Goal: Complete application form: Complete application form

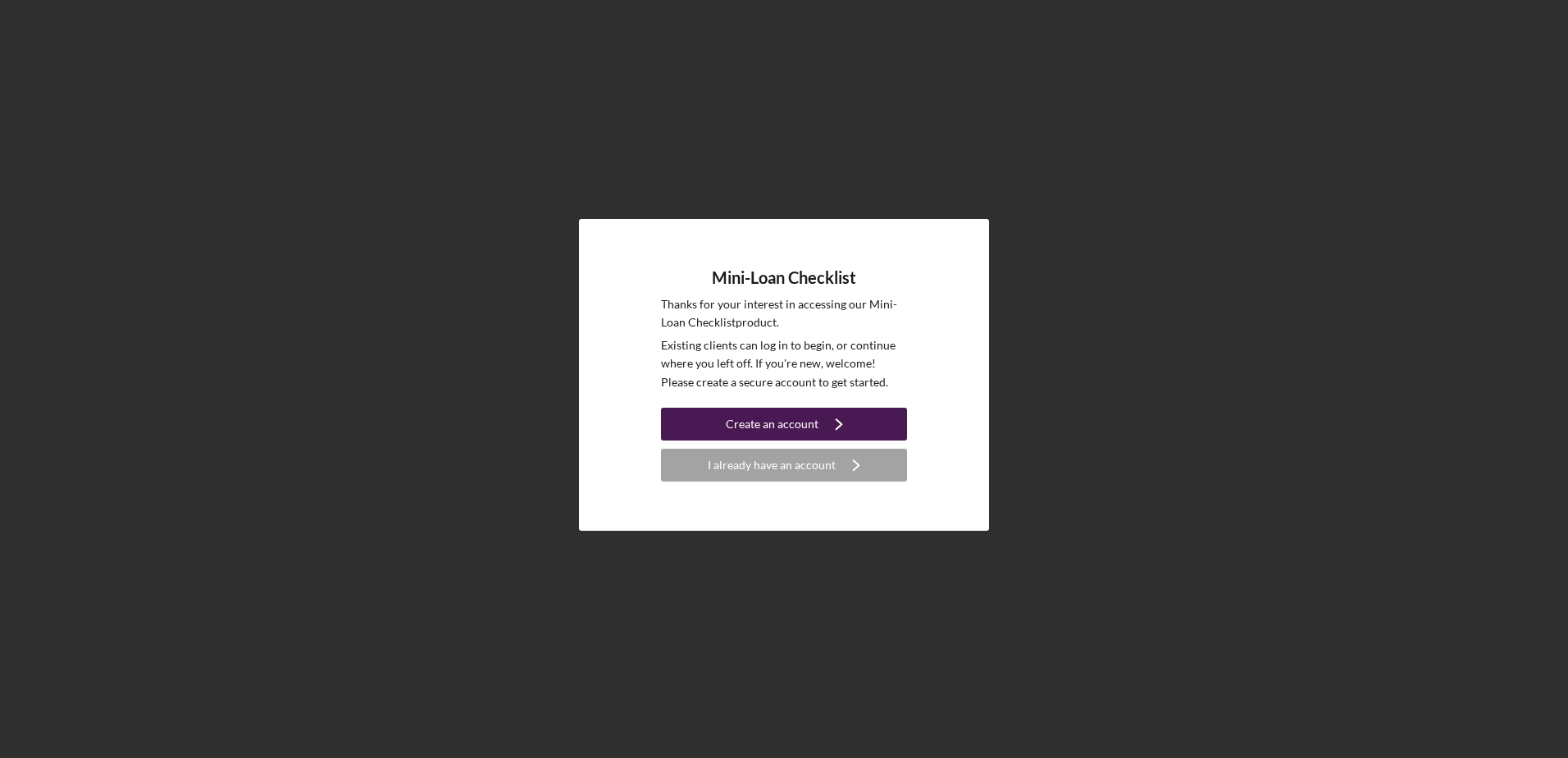
click at [765, 420] on div "Create an account" at bounding box center [772, 424] width 93 height 33
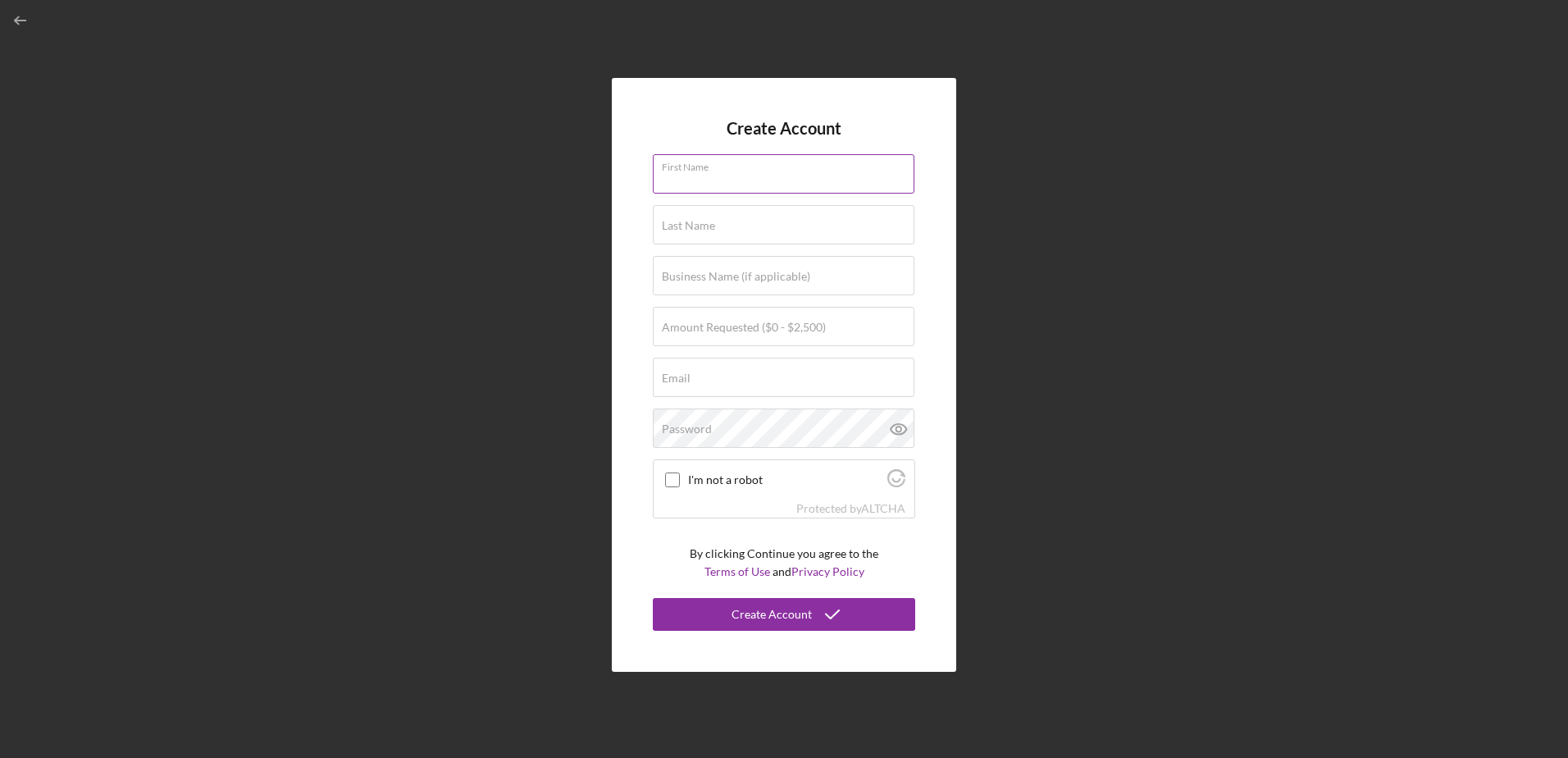
click at [722, 179] on input "First Name" at bounding box center [783, 173] width 261 height 39
click at [571, 187] on div "Create Account First Name Last Name Business Name (if applicable) Amount Reques…" at bounding box center [784, 374] width 1552 height 749
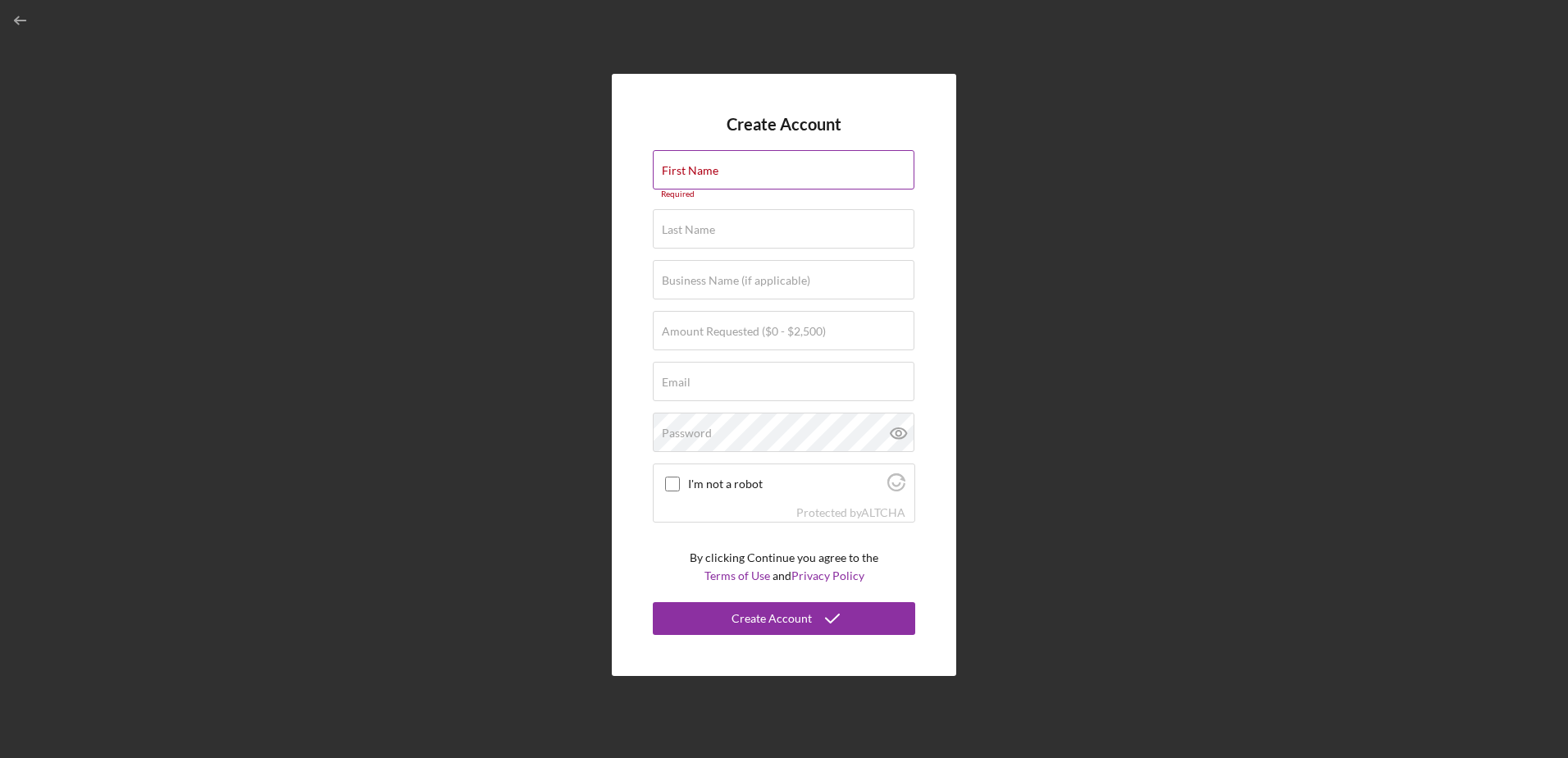
click at [763, 169] on input "First Name" at bounding box center [783, 169] width 261 height 39
type input "[PERSON_NAME]"
type input "AudioNova"
type input "[PERSON_NAME][EMAIL_ADDRESS][PERSON_NAME][DOMAIN_NAME]"
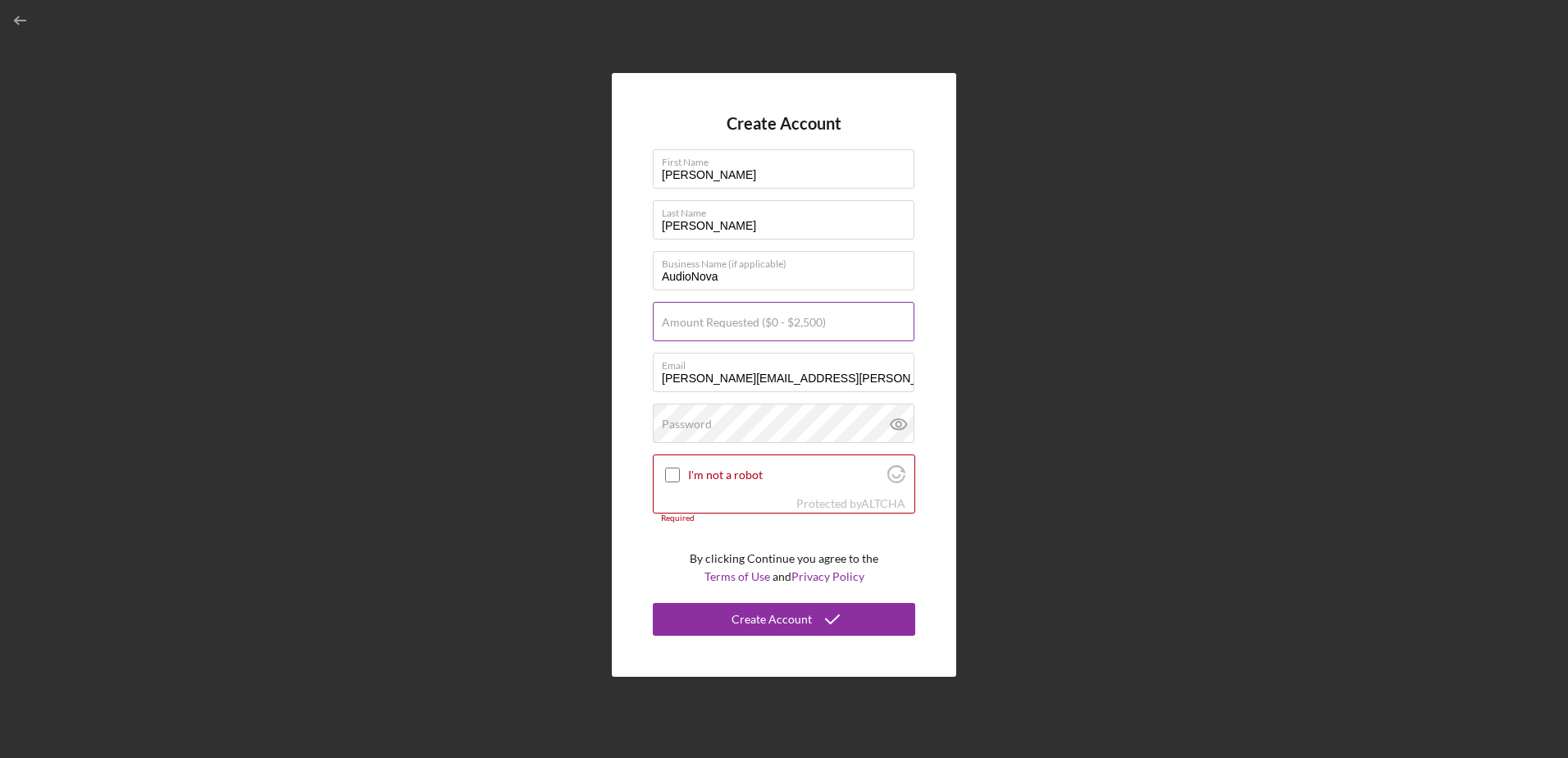
click at [708, 323] on label "Amount Requested ($0 - $2,500)" at bounding box center [743, 323] width 164 height 13
click at [708, 323] on input "Amount Requested ($0 - $2,500)" at bounding box center [783, 321] width 261 height 39
type input "$2"
click at [17, 23] on polyline "button" at bounding box center [16, 21] width 4 height 8
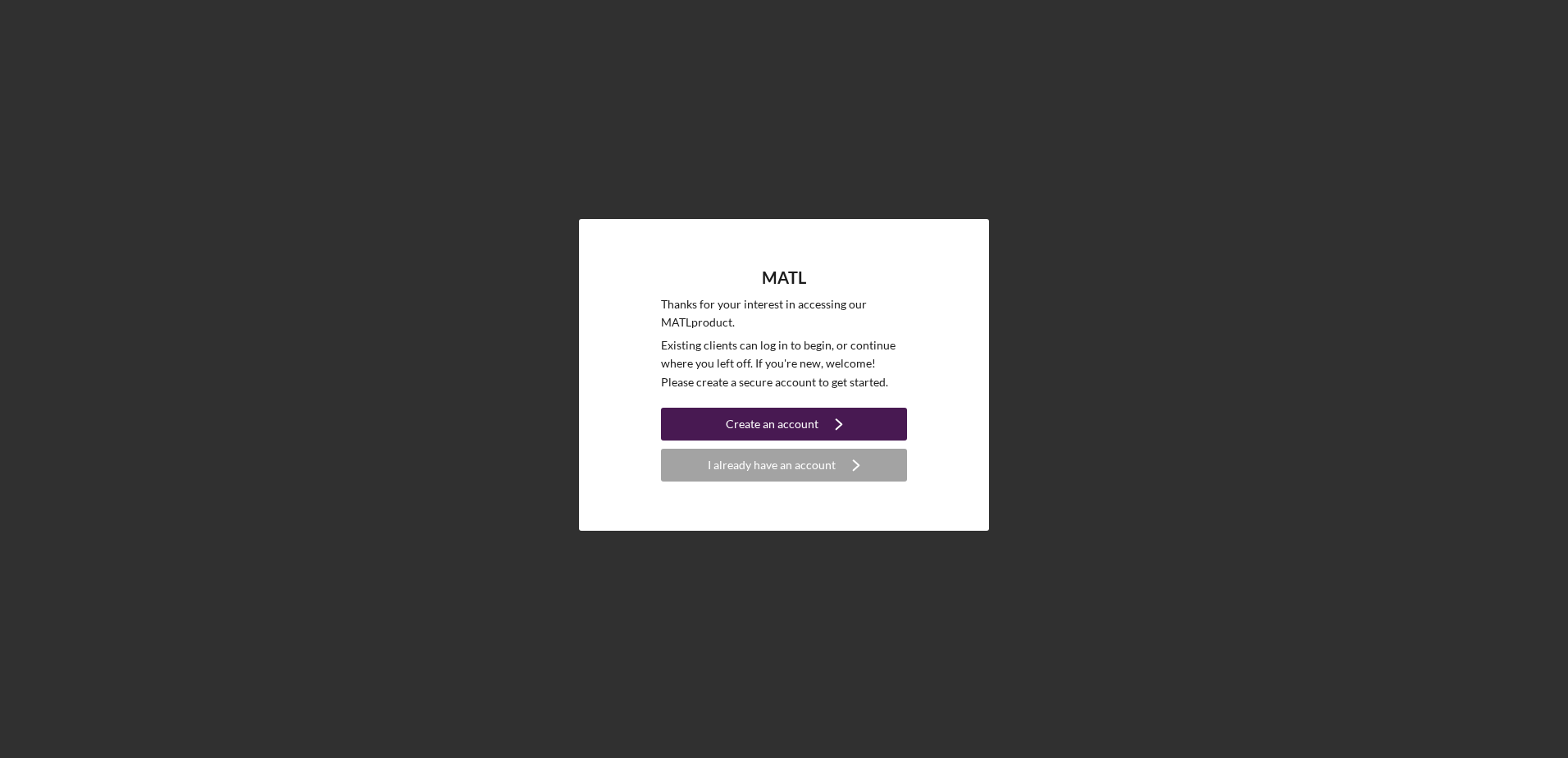
click at [794, 421] on div "Create an account" at bounding box center [772, 424] width 93 height 33
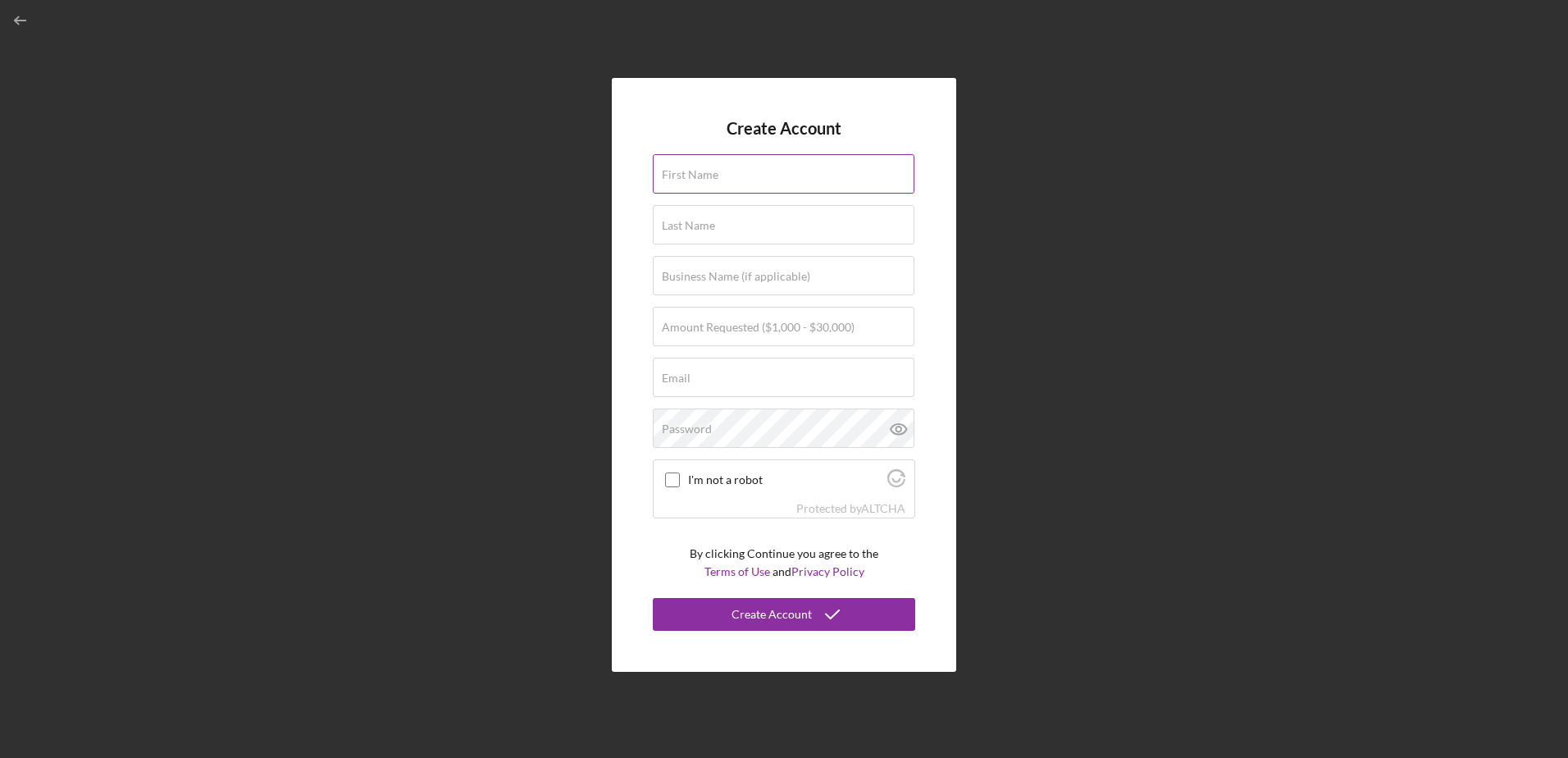
drag, startPoint x: 721, startPoint y: 179, endPoint x: 724, endPoint y: 188, distance: 9.5
click at [722, 179] on input "First Name" at bounding box center [783, 173] width 261 height 39
type input "[PERSON_NAME]"
type input "AudioNova"
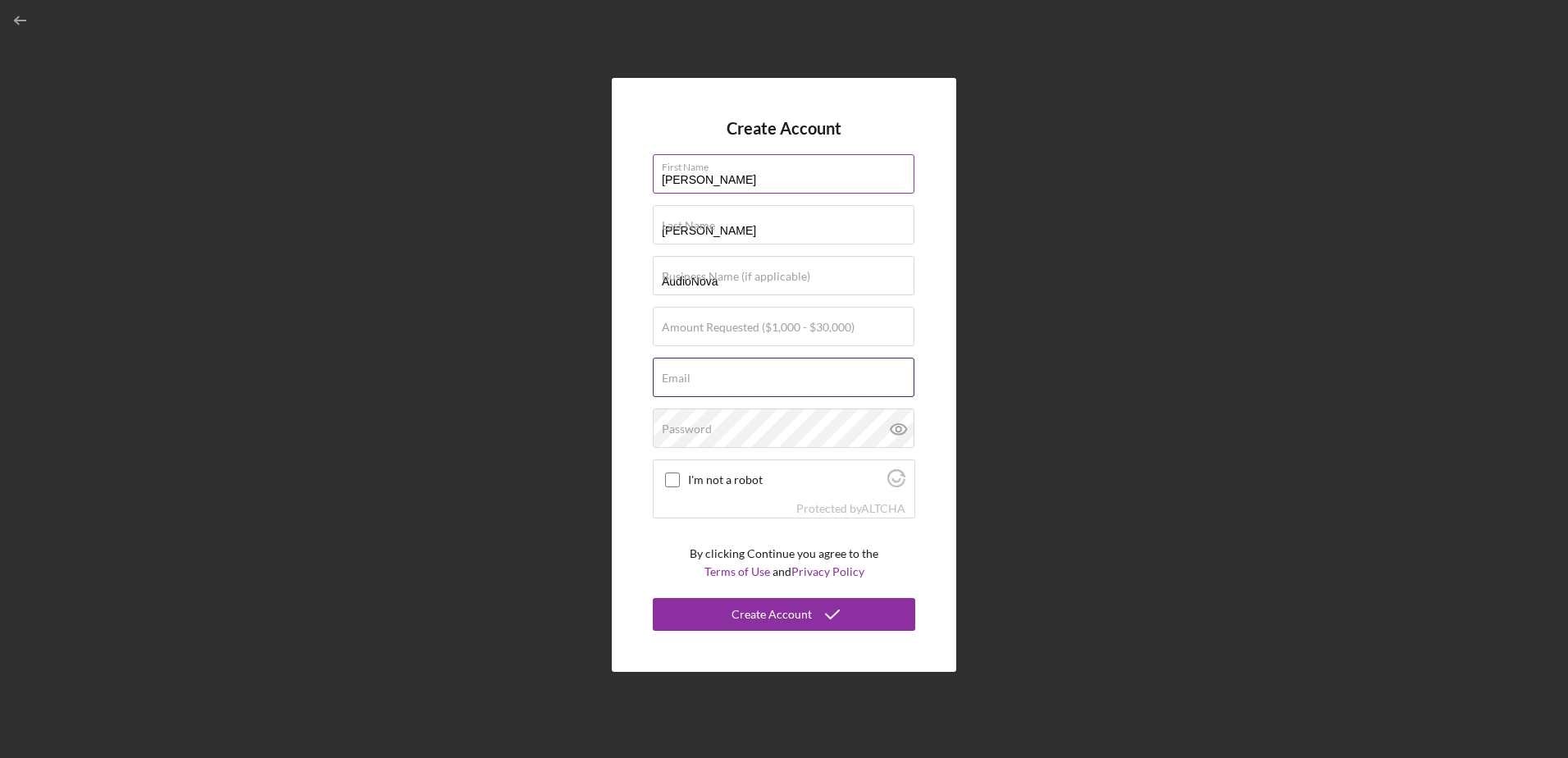
type input "[PERSON_NAME][EMAIL_ADDRESS][PERSON_NAME][DOMAIN_NAME]"
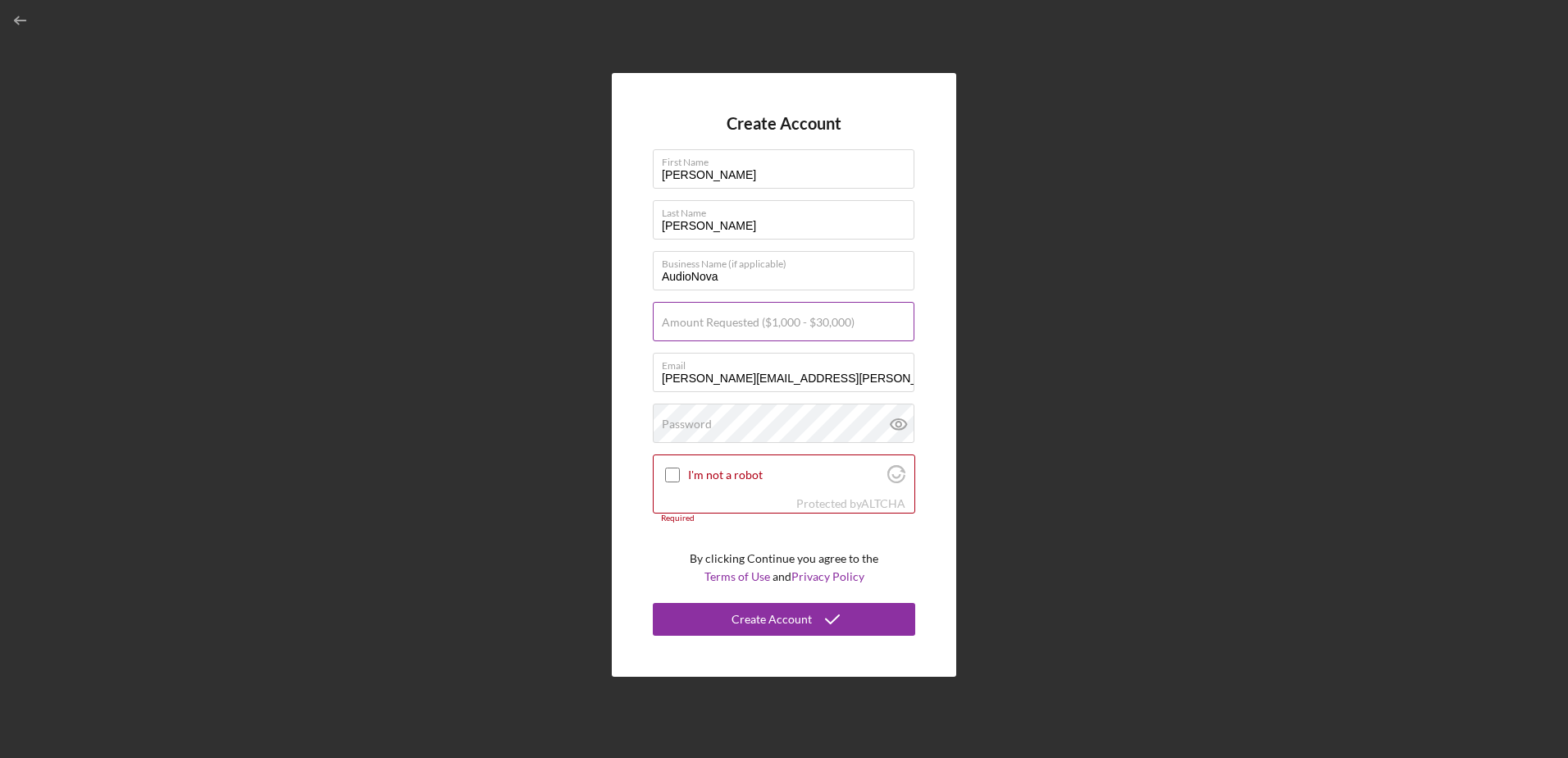
click at [712, 324] on label "Amount Requested ($1,000 - $30,000)" at bounding box center [757, 323] width 192 height 13
click at [712, 324] on input "Amount Requested ($1,000 - $30,000)" at bounding box center [783, 321] width 261 height 39
type input "$5"
type input "$3,999"
click at [738, 413] on div "Password" at bounding box center [784, 424] width 262 height 41
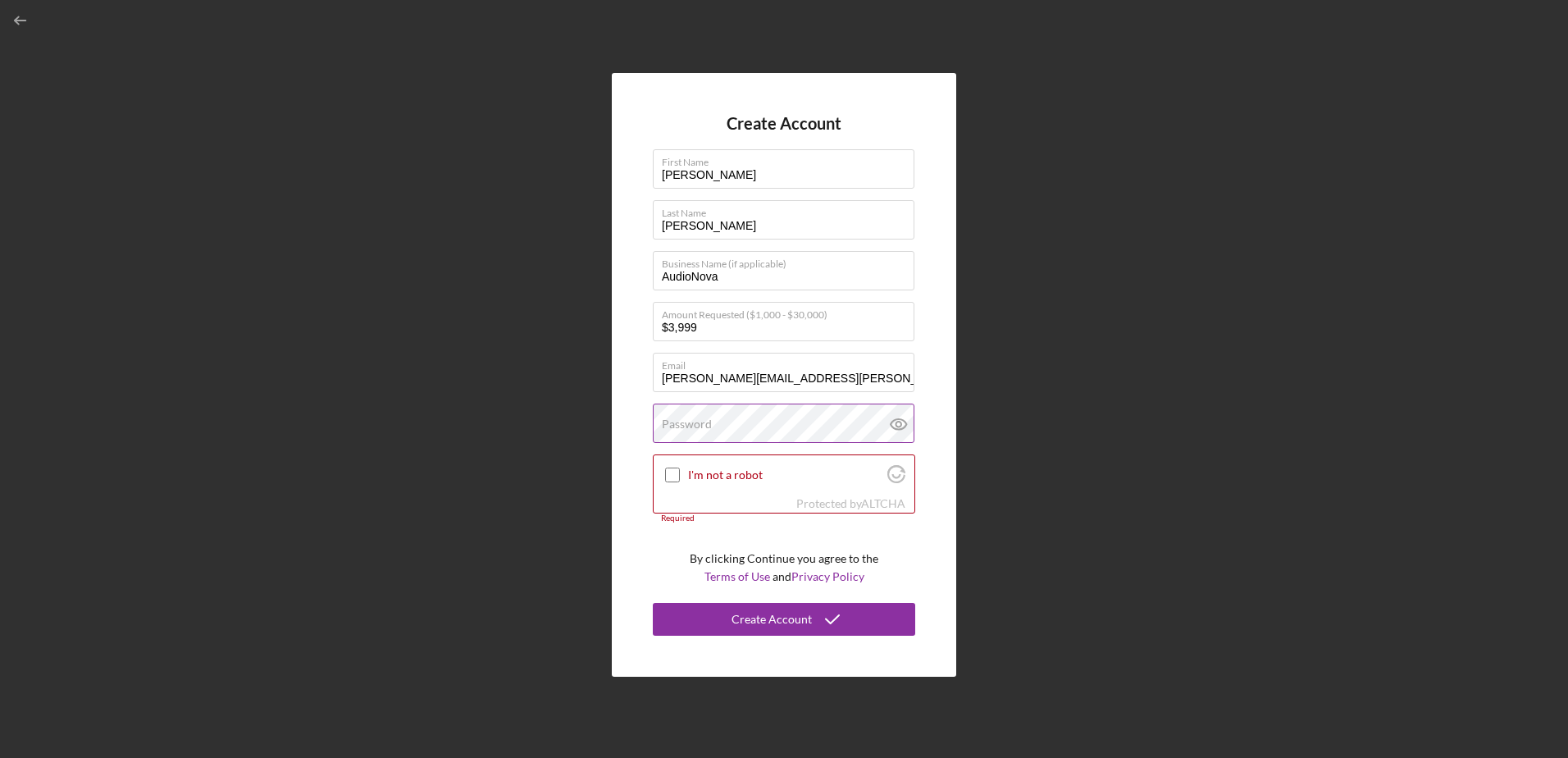
click at [740, 414] on div "Password" at bounding box center [784, 424] width 262 height 41
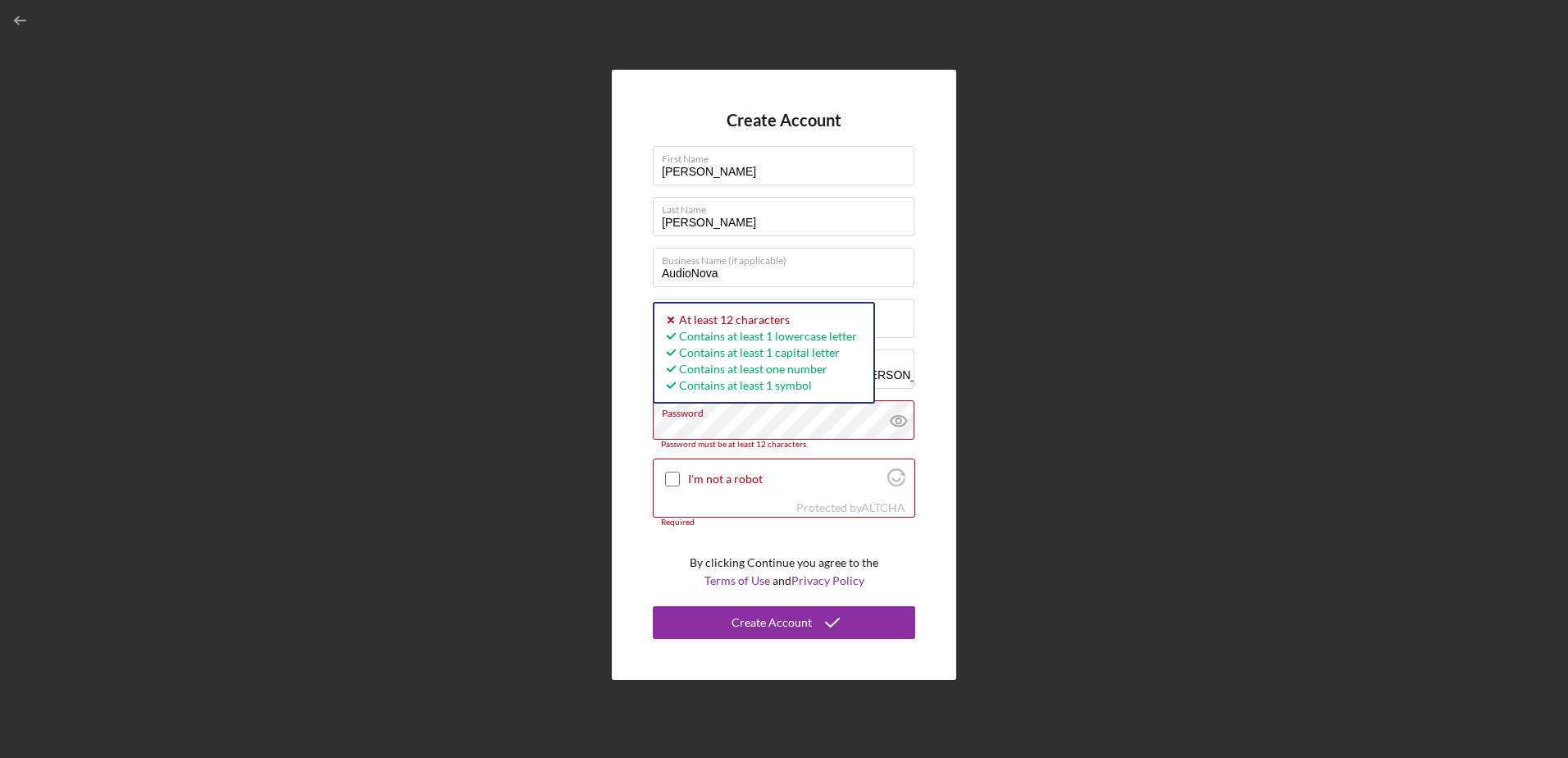
click at [566, 421] on div "Create Account First Name Aaron Last Name Bartig Business Name (if applicable) …" at bounding box center [784, 374] width 1552 height 749
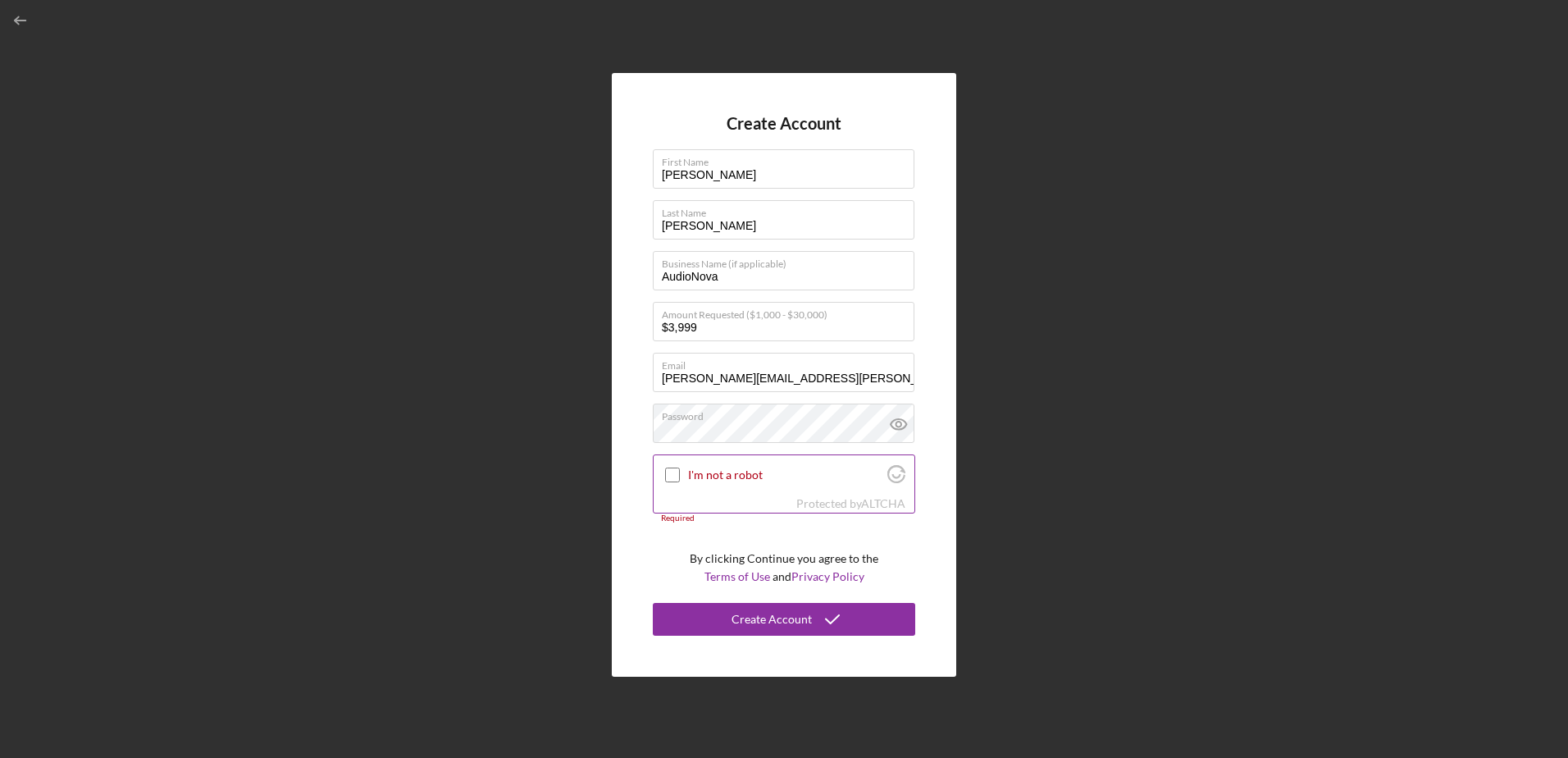
click at [670, 479] on input "I'm not a robot" at bounding box center [672, 474] width 14 height 14
checkbox input "true"
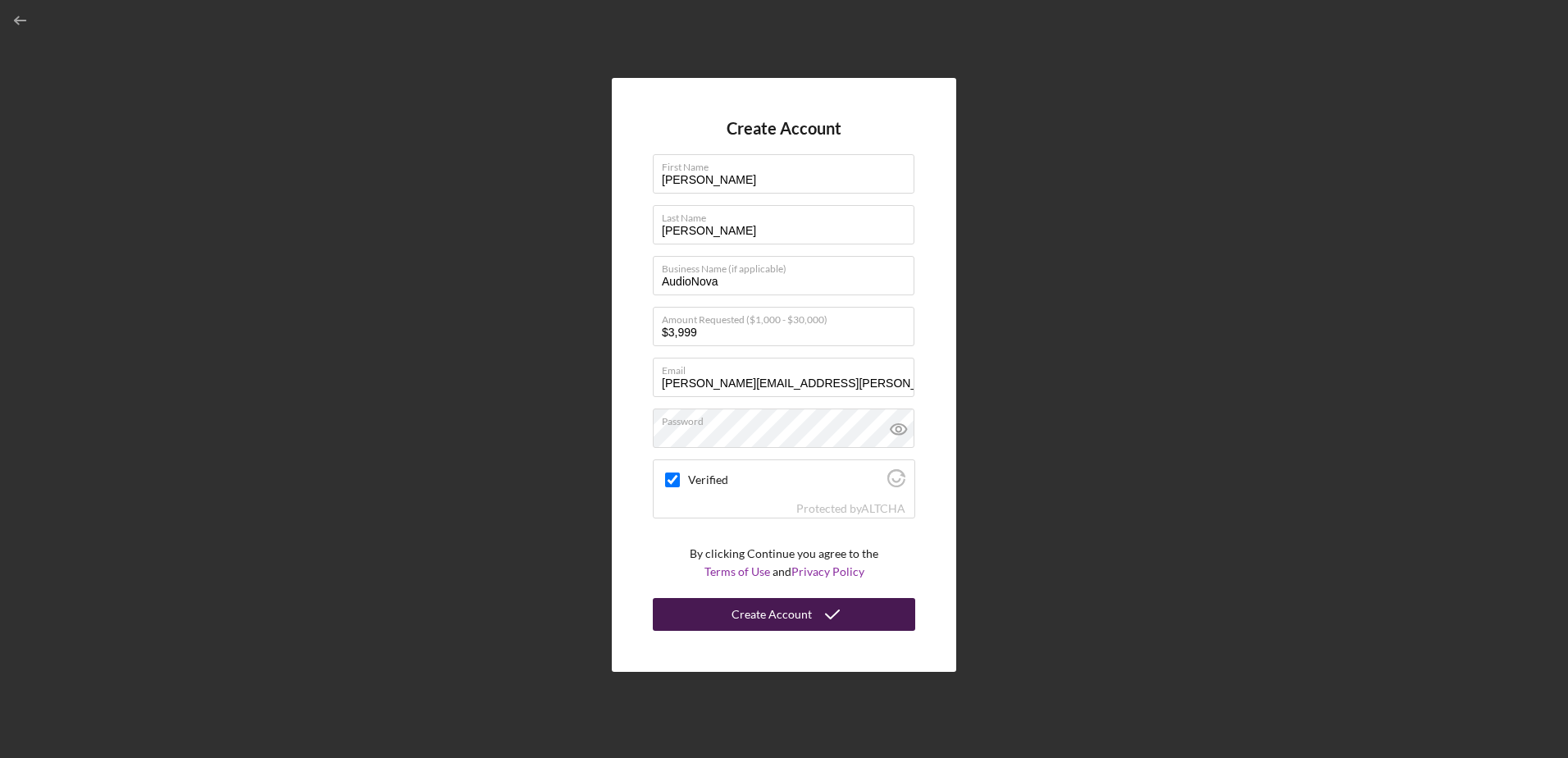
click at [776, 620] on div "Create Account" at bounding box center [772, 614] width 80 height 33
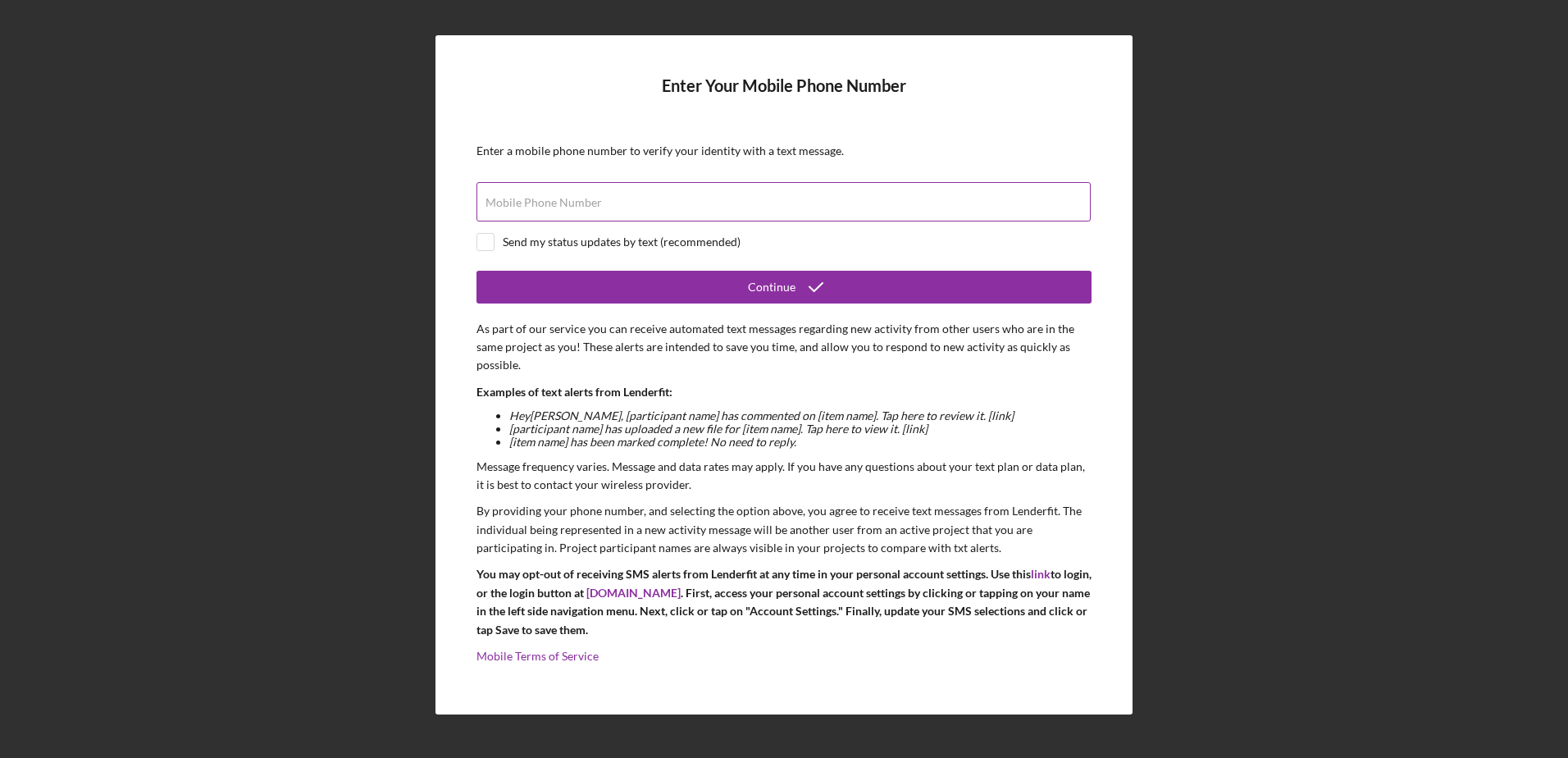
click at [644, 207] on input "Mobile Phone Number" at bounding box center [784, 201] width 615 height 39
type input "(517) 392-2567"
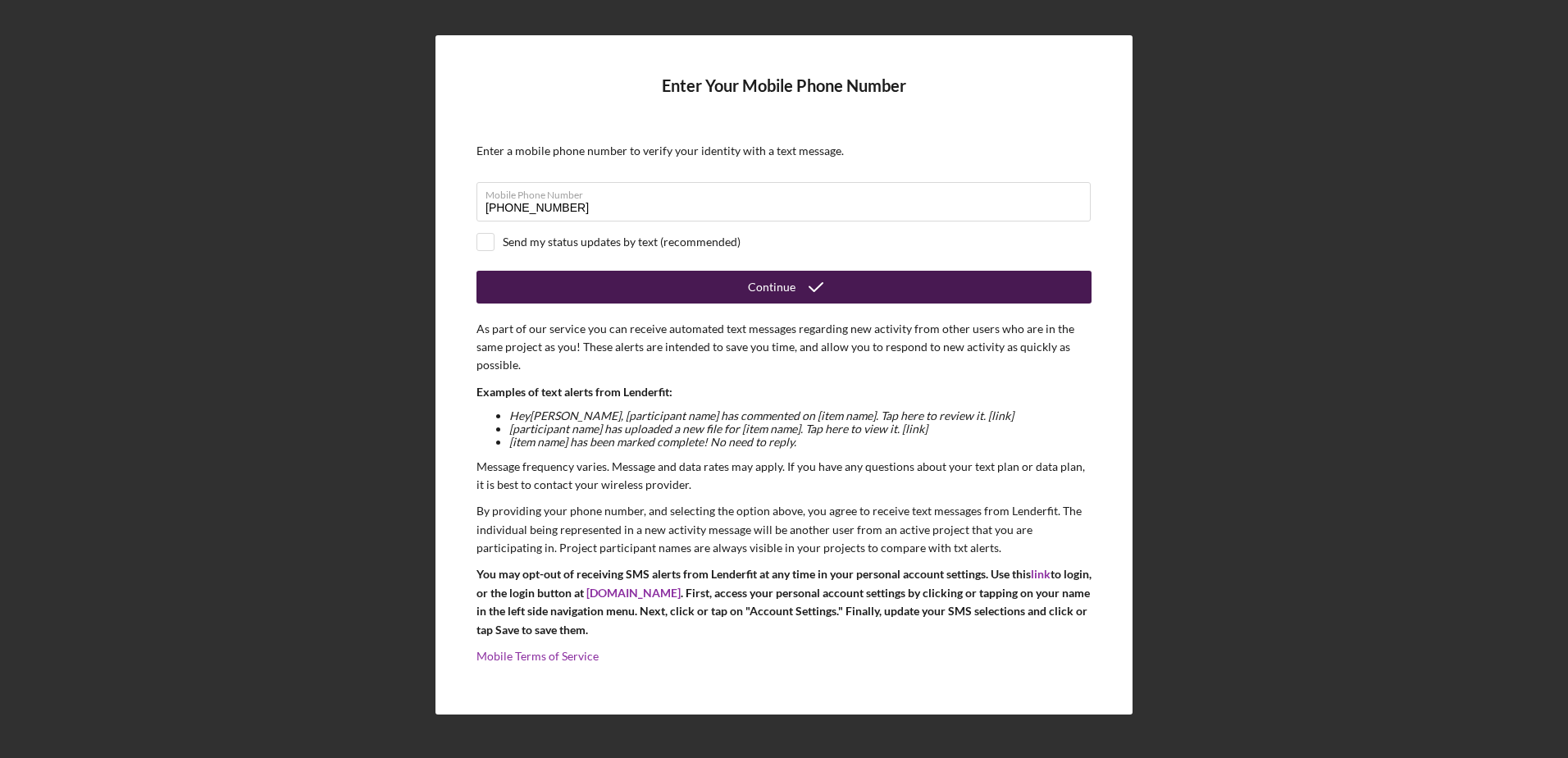
click at [679, 301] on button "Continue" at bounding box center [784, 287] width 616 height 33
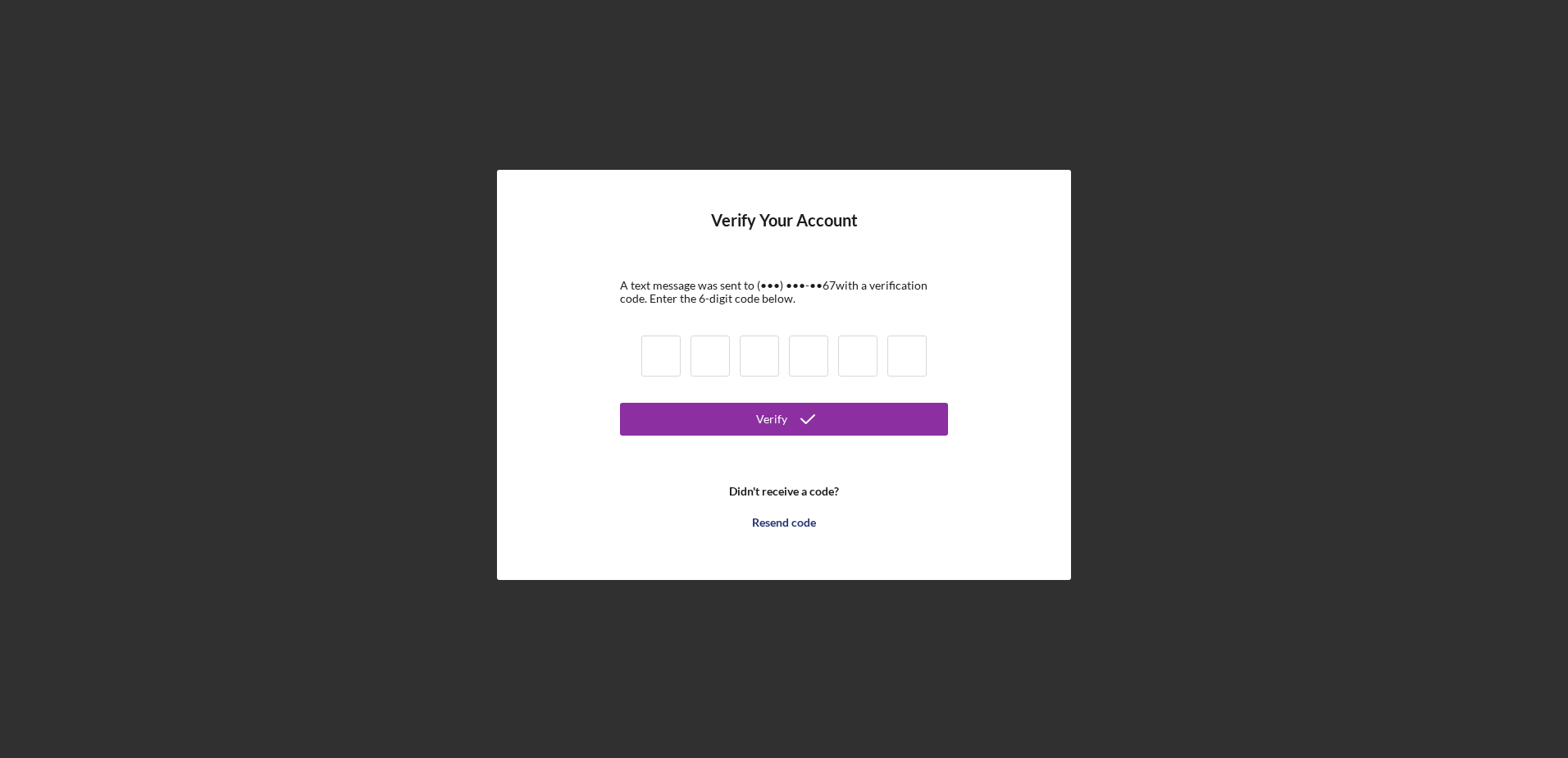
click at [661, 371] on input at bounding box center [661, 355] width 39 height 41
type input "4"
type input "5"
type input "7"
type input "5"
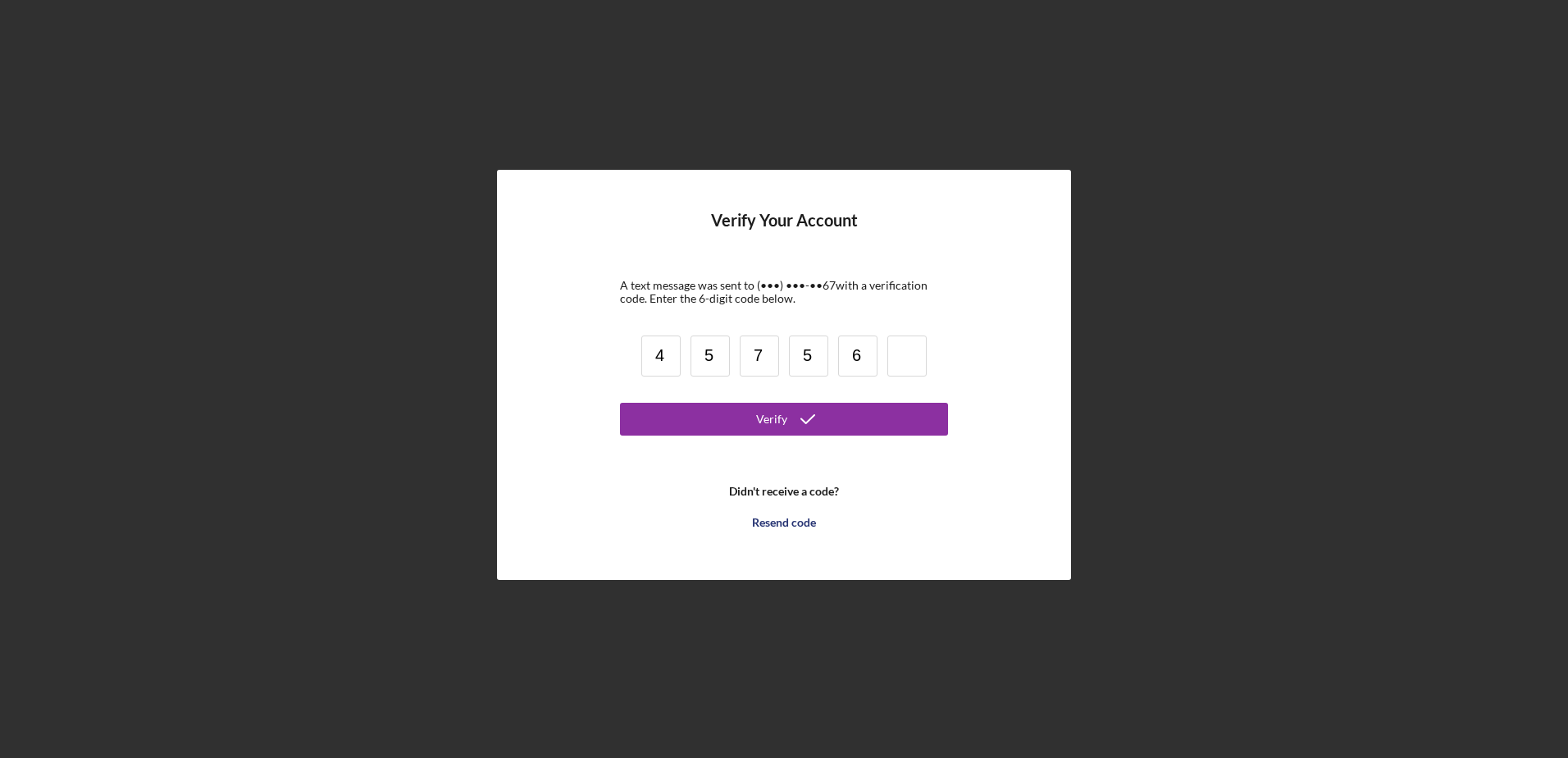
type input "6"
type input "5"
click at [793, 416] on icon "submit" at bounding box center [808, 418] width 41 height 41
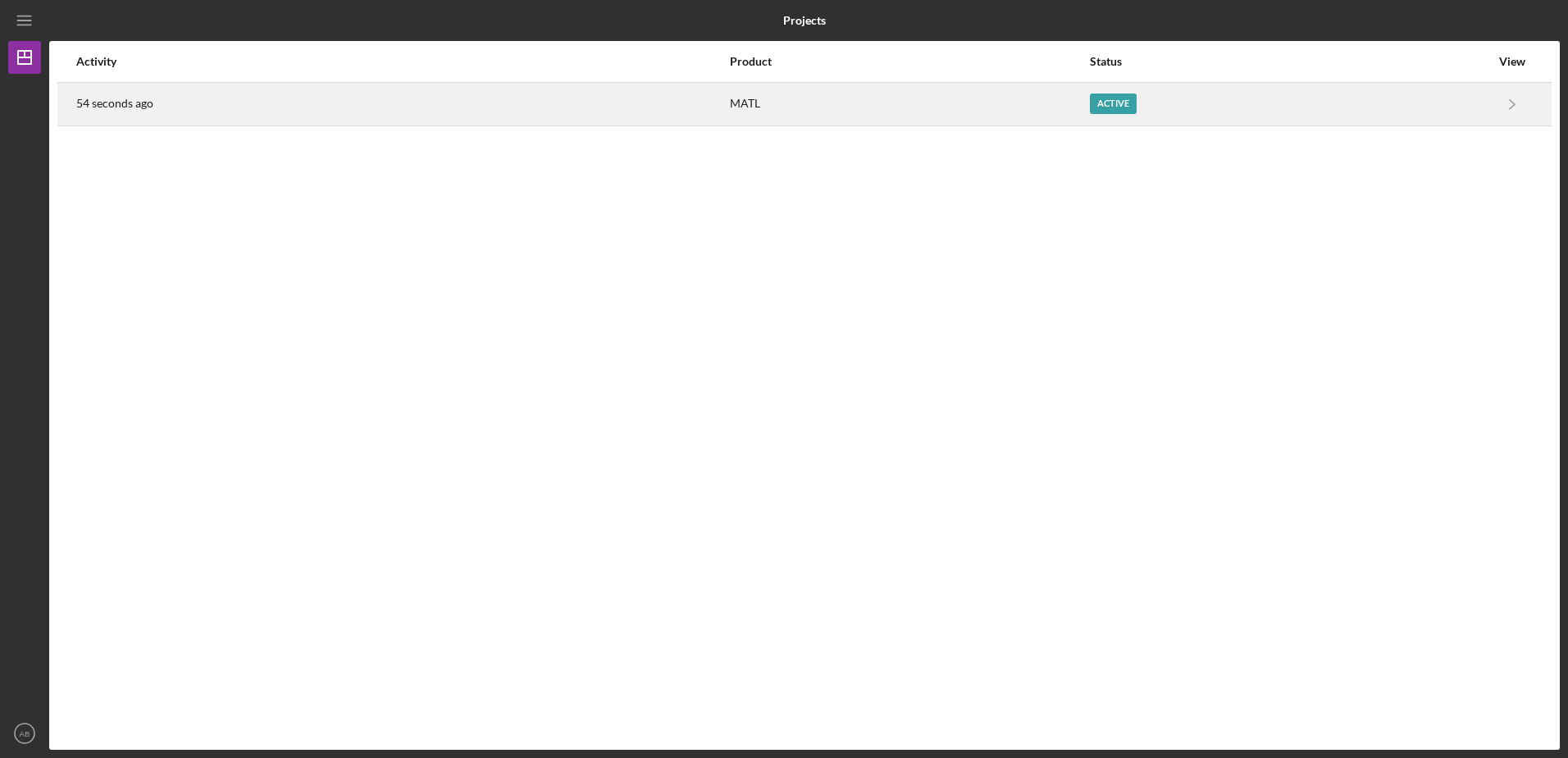
click at [1469, 102] on div "Active" at bounding box center [1290, 103] width 400 height 41
